Goal: Download file/media

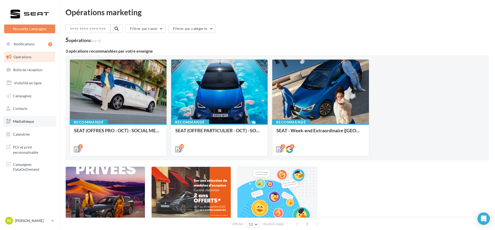
click at [34, 120] on span "Médiathèque" at bounding box center [23, 121] width 21 height 4
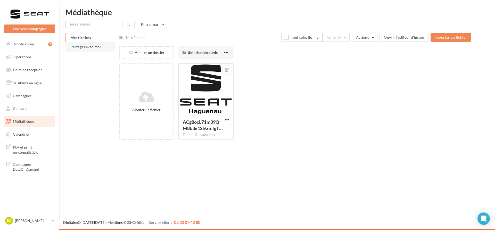
click at [92, 48] on span "Partagés avec moi" at bounding box center [85, 47] width 30 height 4
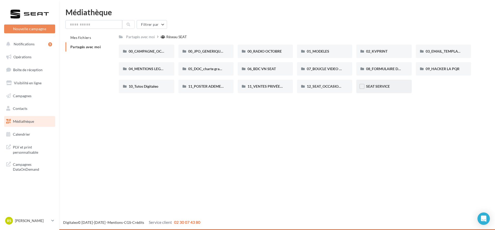
click at [379, 84] on span "SEAT SERVICE" at bounding box center [378, 86] width 24 height 4
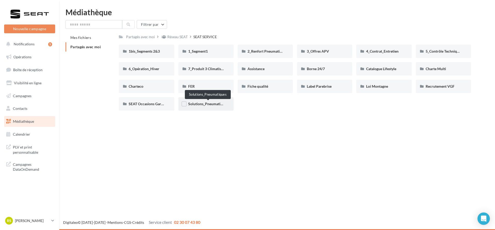
click at [208, 105] on span "Solutions_Pneumatiques" at bounding box center [208, 104] width 40 height 4
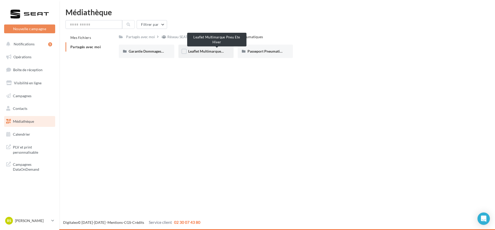
click at [218, 52] on span "Leaflet Multimarque Pneu Ete Hiver" at bounding box center [217, 51] width 58 height 4
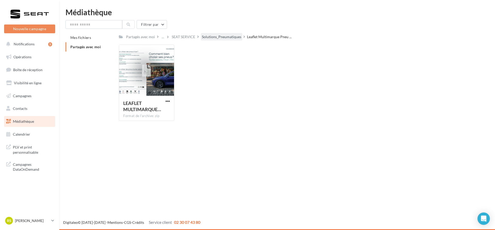
click at [233, 36] on div "Solutions_Pneumatiques" at bounding box center [221, 36] width 39 height 5
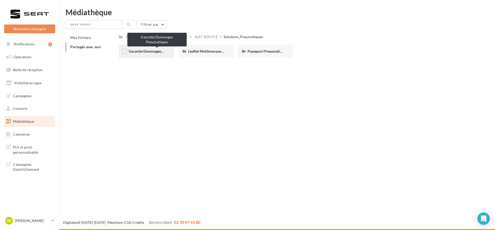
click at [144, 53] on span "Garantie Dommages Pneumatiques" at bounding box center [157, 51] width 56 height 4
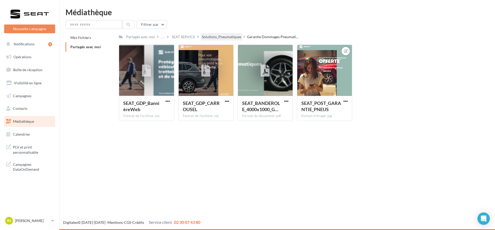
click at [231, 39] on div "Solutions_Pneumatiques" at bounding box center [221, 36] width 39 height 5
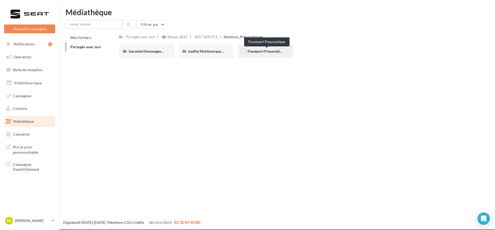
click at [277, 51] on span "Passeport Pneumatique" at bounding box center [267, 51] width 38 height 4
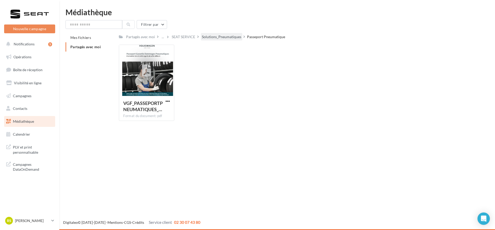
click at [224, 38] on div "Solutions_Pneumatiques" at bounding box center [221, 36] width 39 height 5
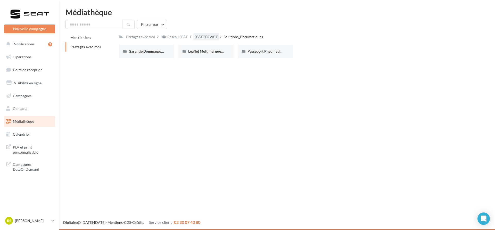
click at [201, 37] on div "SEAT SERVICE" at bounding box center [206, 36] width 23 height 5
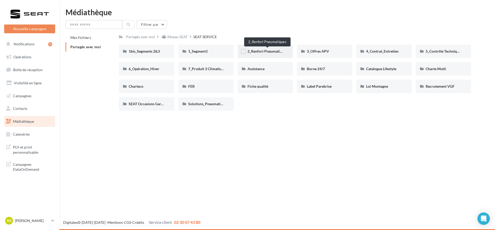
click at [262, 50] on span "2_Renfort Pneumatiques" at bounding box center [268, 51] width 40 height 4
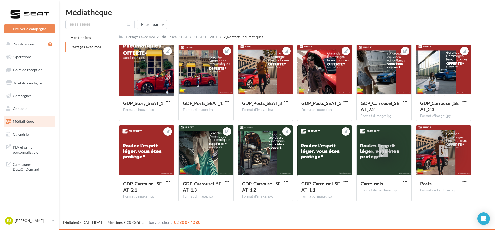
click at [35, 120] on link "Médiathèque" at bounding box center [29, 121] width 53 height 11
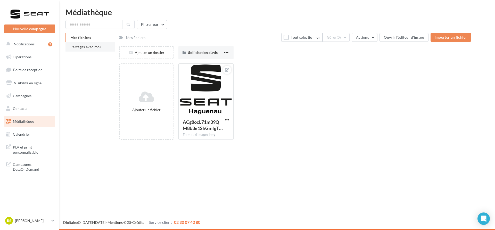
click at [95, 47] on span "Partagés avec moi" at bounding box center [85, 47] width 30 height 4
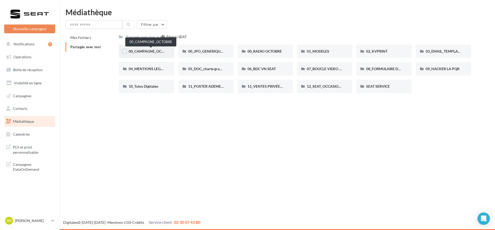
click at [146, 53] on span "00_CAMPAGNE_OCTOBRE" at bounding box center [151, 51] width 44 height 4
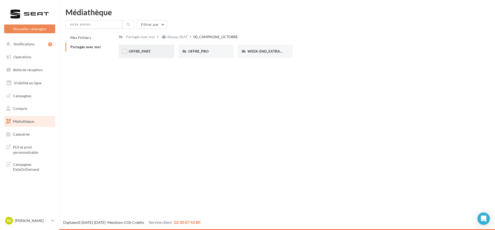
click at [162, 54] on div "OFFRE_PART" at bounding box center [147, 51] width 36 height 5
click at [162, 54] on div "ARONA" at bounding box center [147, 51] width 36 height 5
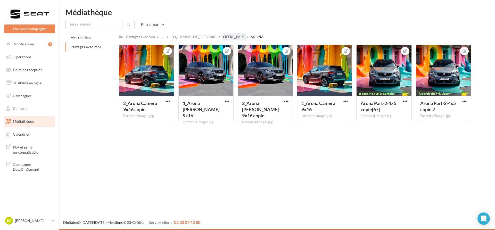
click at [226, 38] on div "OFFRE_PART" at bounding box center [234, 36] width 22 height 5
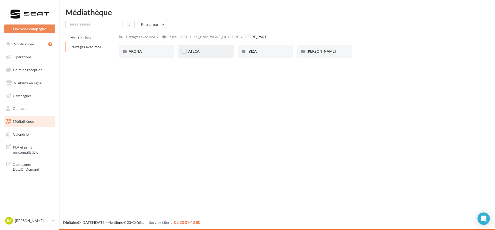
click at [217, 47] on div "ATECA" at bounding box center [206, 51] width 55 height 13
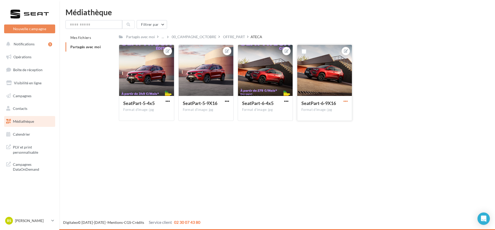
click at [345, 99] on span "button" at bounding box center [346, 101] width 4 height 4
click at [227, 101] on span "button" at bounding box center [227, 101] width 4 height 4
click at [208, 124] on button "Télécharger" at bounding box center [203, 124] width 54 height 13
click at [24, 221] on p "[PERSON_NAME]" at bounding box center [32, 220] width 34 height 5
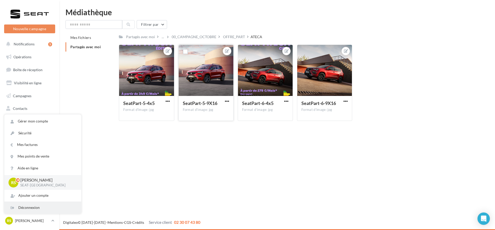
click at [25, 208] on div "Déconnexion" at bounding box center [42, 208] width 77 height 12
